Goal: Information Seeking & Learning: Understand process/instructions

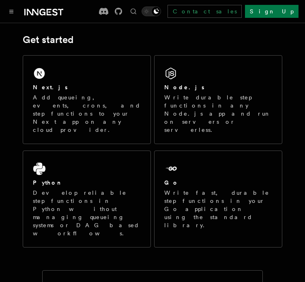
click at [11, 6] on div at bounding box center [34, 11] width 57 height 11
click at [12, 11] on icon "Toggle navigation" at bounding box center [11, 12] width 4 height 4
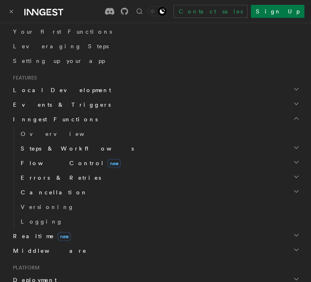
scroll to position [184, 0]
click at [57, 145] on span "Steps & Workflows" at bounding box center [75, 149] width 117 height 8
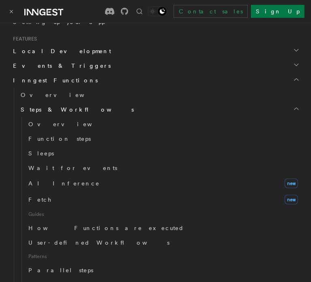
scroll to position [224, 0]
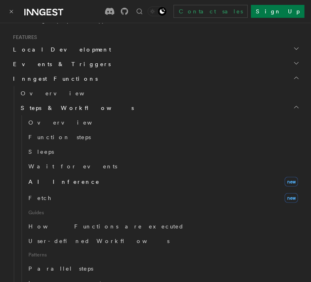
click at [55, 180] on span "AI Inference" at bounding box center [63, 182] width 71 height 6
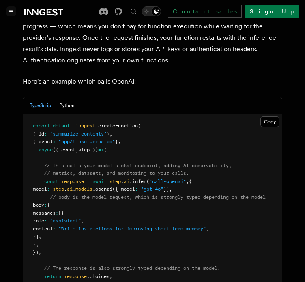
scroll to position [466, 0]
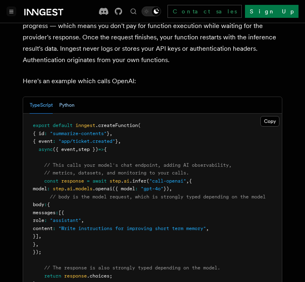
click at [63, 97] on button "Python" at bounding box center [66, 105] width 15 height 17
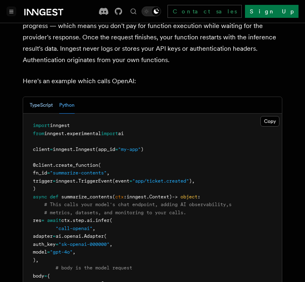
click at [45, 97] on button "TypeScript" at bounding box center [41, 105] width 23 height 17
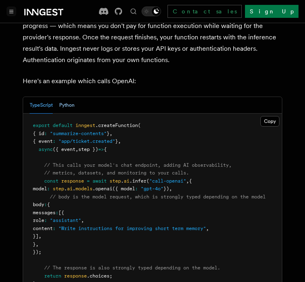
click at [60, 99] on button "Python" at bounding box center [66, 105] width 15 height 17
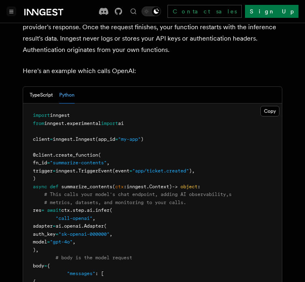
scroll to position [474, 0]
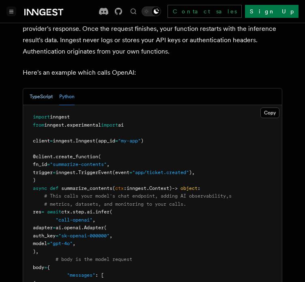
click at [49, 90] on button "TypeScript" at bounding box center [41, 97] width 23 height 17
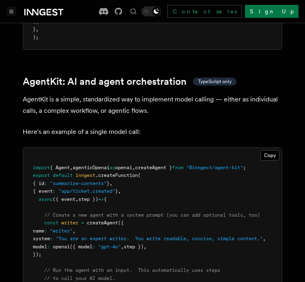
scroll to position [2434, 0]
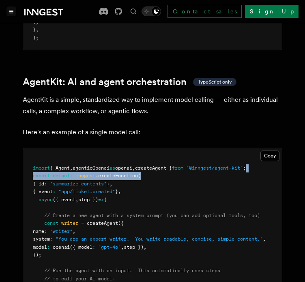
drag, startPoint x: 268, startPoint y: 159, endPoint x: 155, endPoint y: 167, distance: 113.6
click at [155, 167] on pre "import { Agent , agenticOpenai as openai , createAgent } from "@inngest/agent-k…" at bounding box center [152, 235] width 259 height 175
click at [273, 158] on pre "import { Agent , agenticOpenai as openai , createAgent } from "@inngest/agent-k…" at bounding box center [152, 235] width 259 height 175
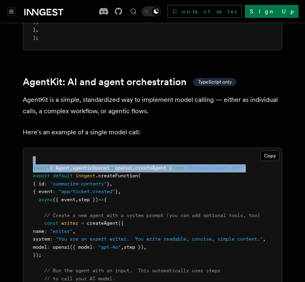
drag, startPoint x: 270, startPoint y: 158, endPoint x: 32, endPoint y: 154, distance: 237.2
click at [32, 154] on pre "import { Agent , agenticOpenai as openai , createAgent } from "@inngest/agent-k…" at bounding box center [152, 235] width 259 height 175
copy code "import { Agent , agenticOpenai as openai , createAgent } from "@inngest/agent-k…"
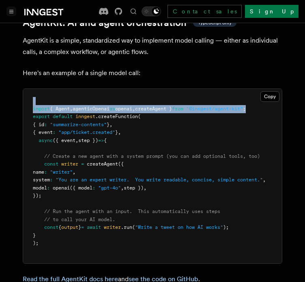
scroll to position [2499, 0]
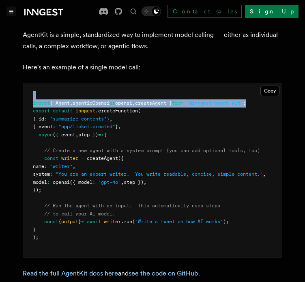
drag, startPoint x: 59, startPoint y: 180, endPoint x: 41, endPoint y: 152, distance: 33.2
click at [41, 152] on pre "import { Agent , agenticOpenai as openai , createAgent } from "@inngest/agent-k…" at bounding box center [152, 170] width 259 height 175
copy code "const writer = createAgent ({ name : "writer" , system : "You are an expert wri…"
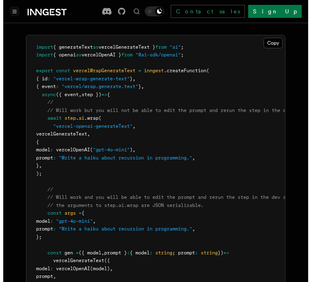
scroll to position [1696, 0]
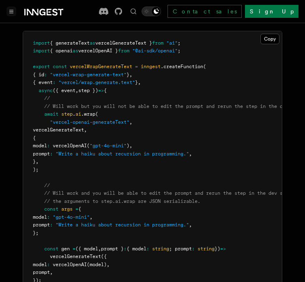
click at [13, 13] on icon "Toggle navigation" at bounding box center [12, 11] width 4 height 3
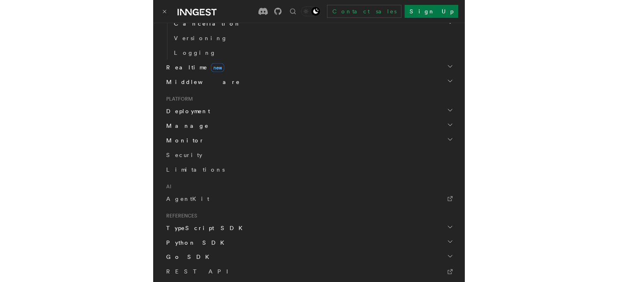
scroll to position [556, 0]
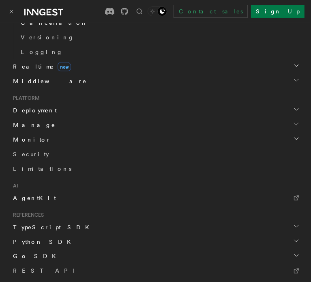
click at [28, 195] on span "AgentKit" at bounding box center [34, 198] width 43 height 6
click at [34, 199] on span "AgentKit" at bounding box center [34, 198] width 43 height 6
